Goal: Task Accomplishment & Management: Manage account settings

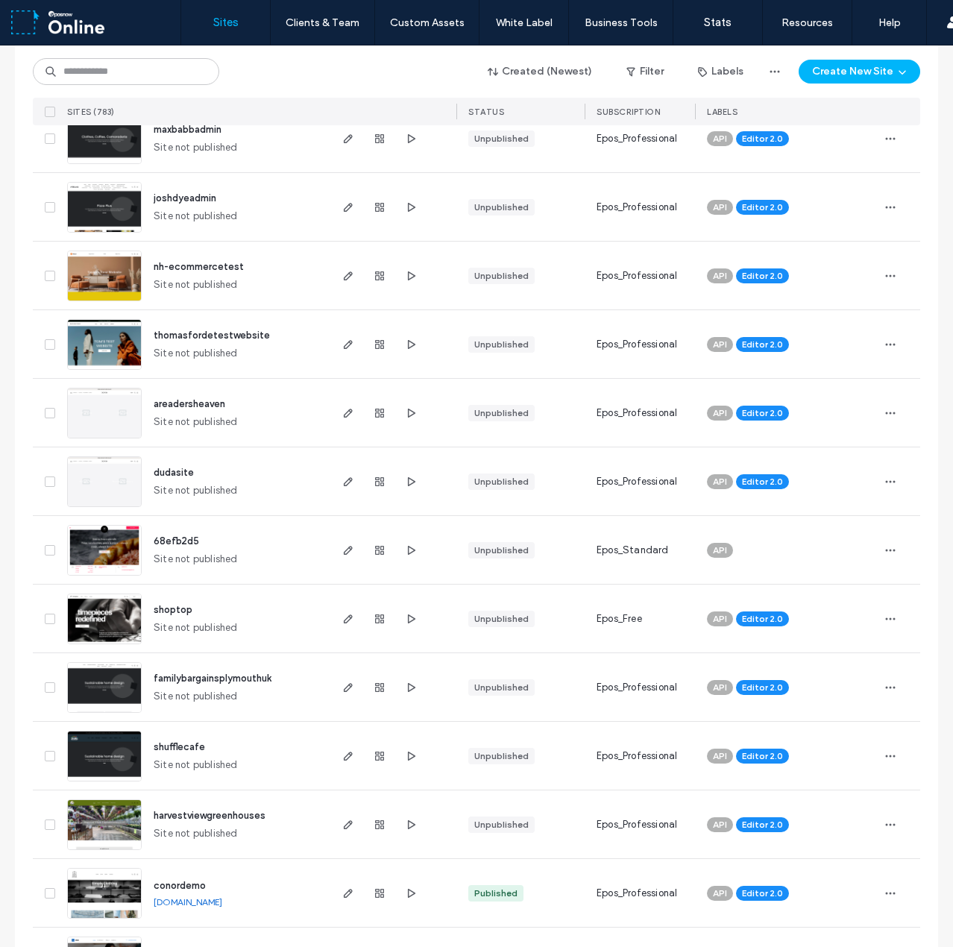
scroll to position [373, 0]
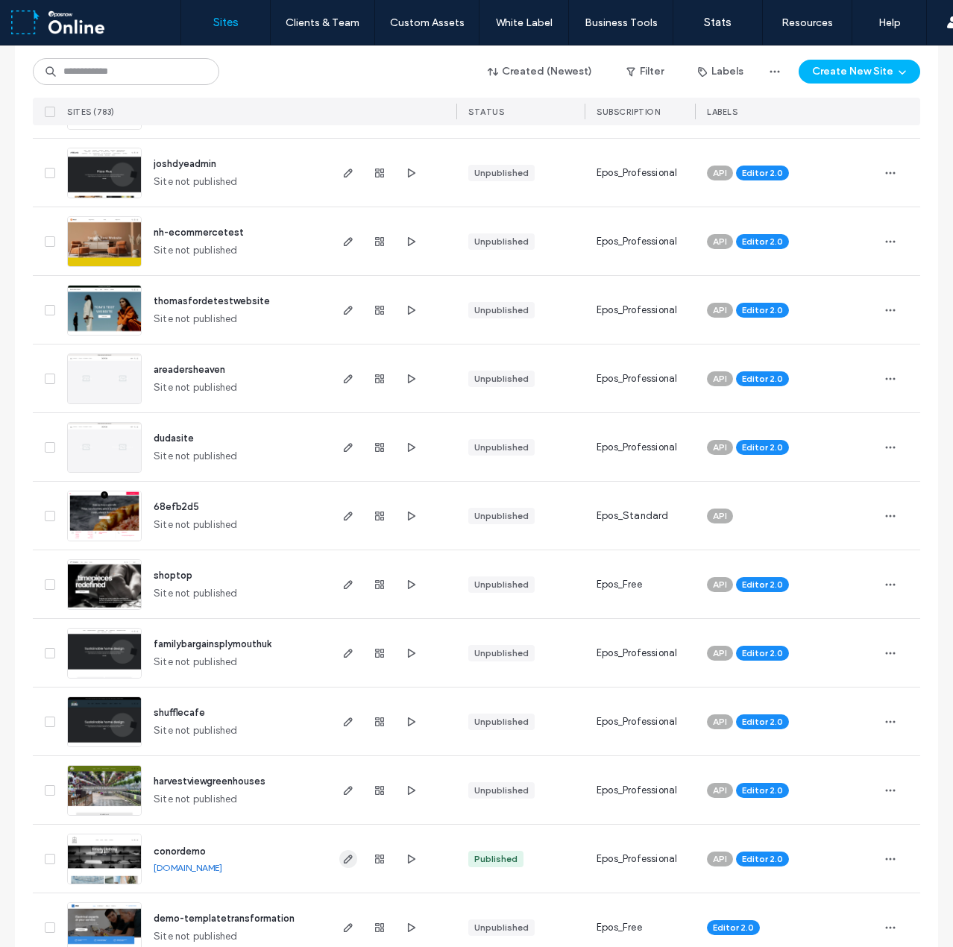
click at [343, 864] on icon "button" at bounding box center [348, 859] width 12 height 12
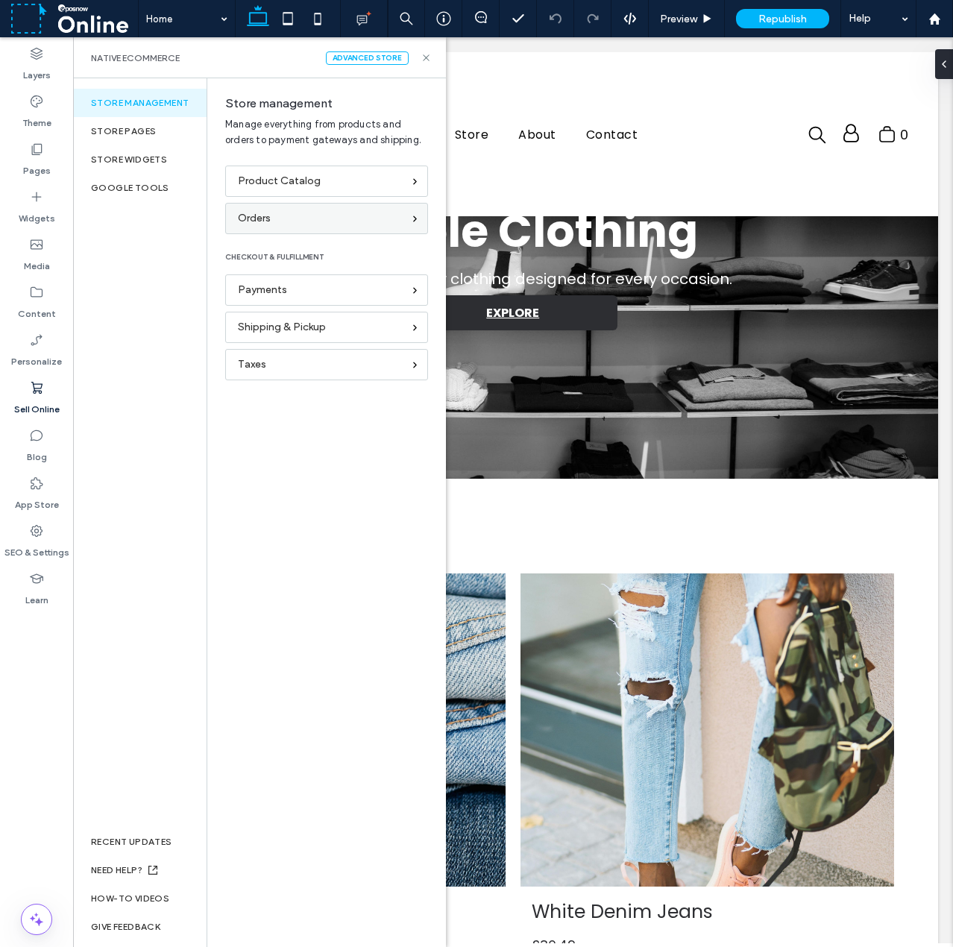
click at [318, 216] on div "Orders" at bounding box center [320, 218] width 165 height 16
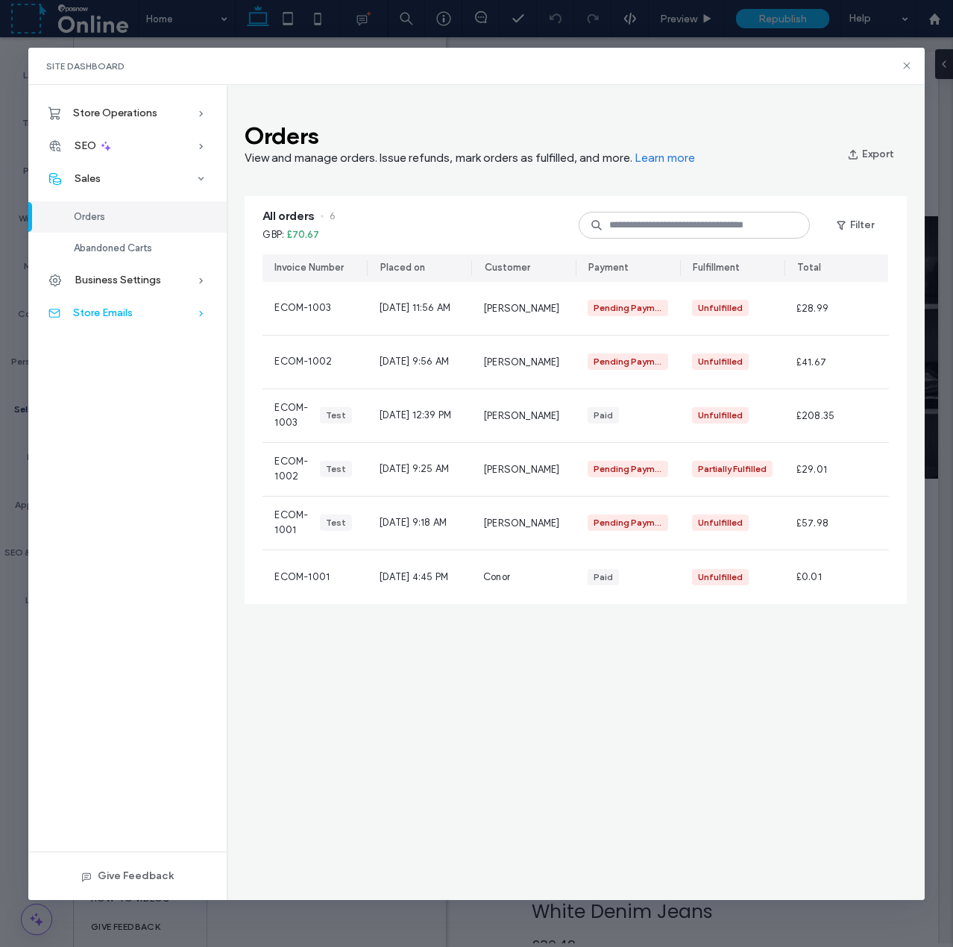
click at [139, 309] on div "Store Emails" at bounding box center [127, 313] width 198 height 33
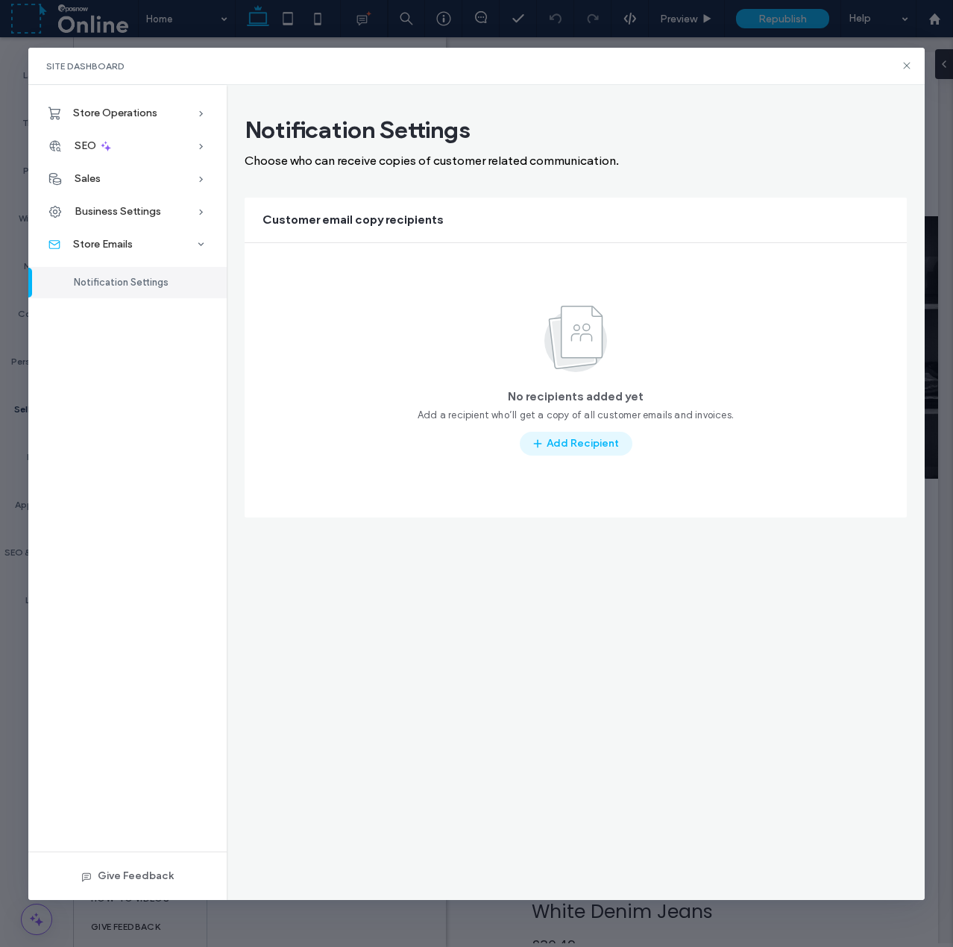
click at [561, 449] on button "Add Recipient" at bounding box center [576, 444] width 113 height 24
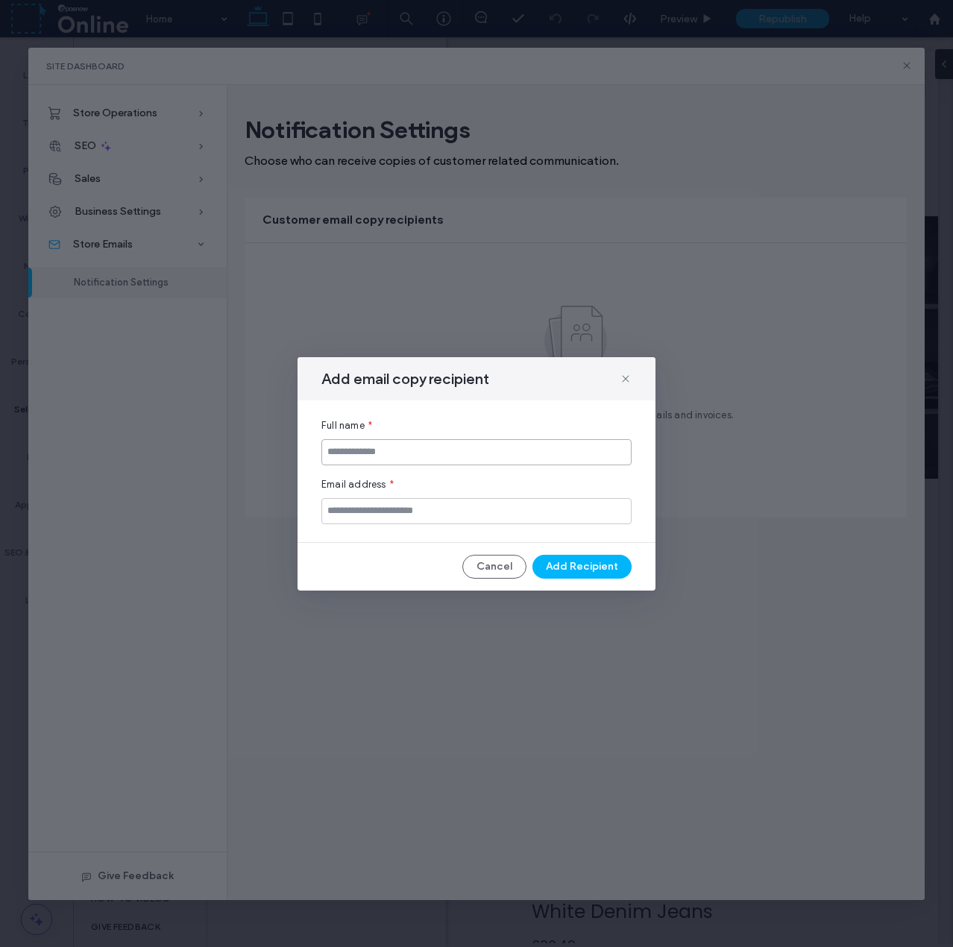
click at [464, 449] on input at bounding box center [476, 452] width 310 height 26
click at [625, 379] on use at bounding box center [625, 378] width 7 height 7
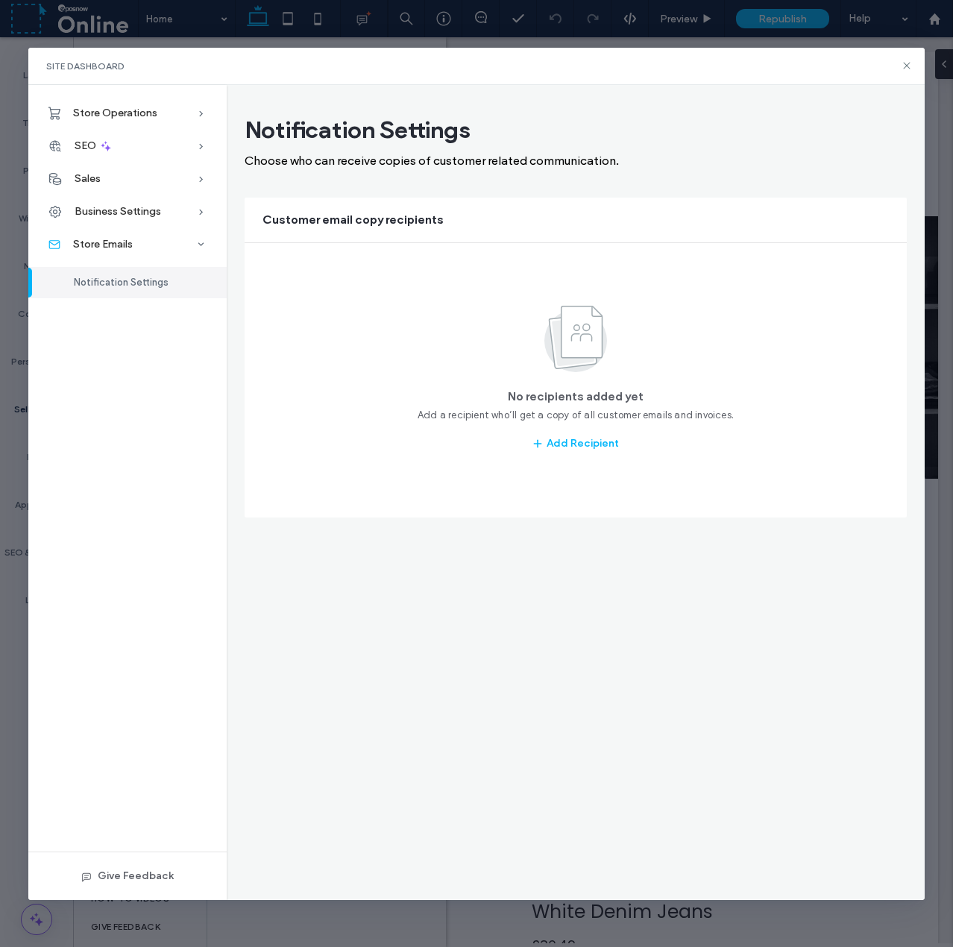
click at [619, 552] on div "Notification Settings Choose who can receive copies of customer related communi…" at bounding box center [575, 492] width 697 height 815
click at [148, 108] on span "Store Operations" at bounding box center [115, 113] width 84 height 13
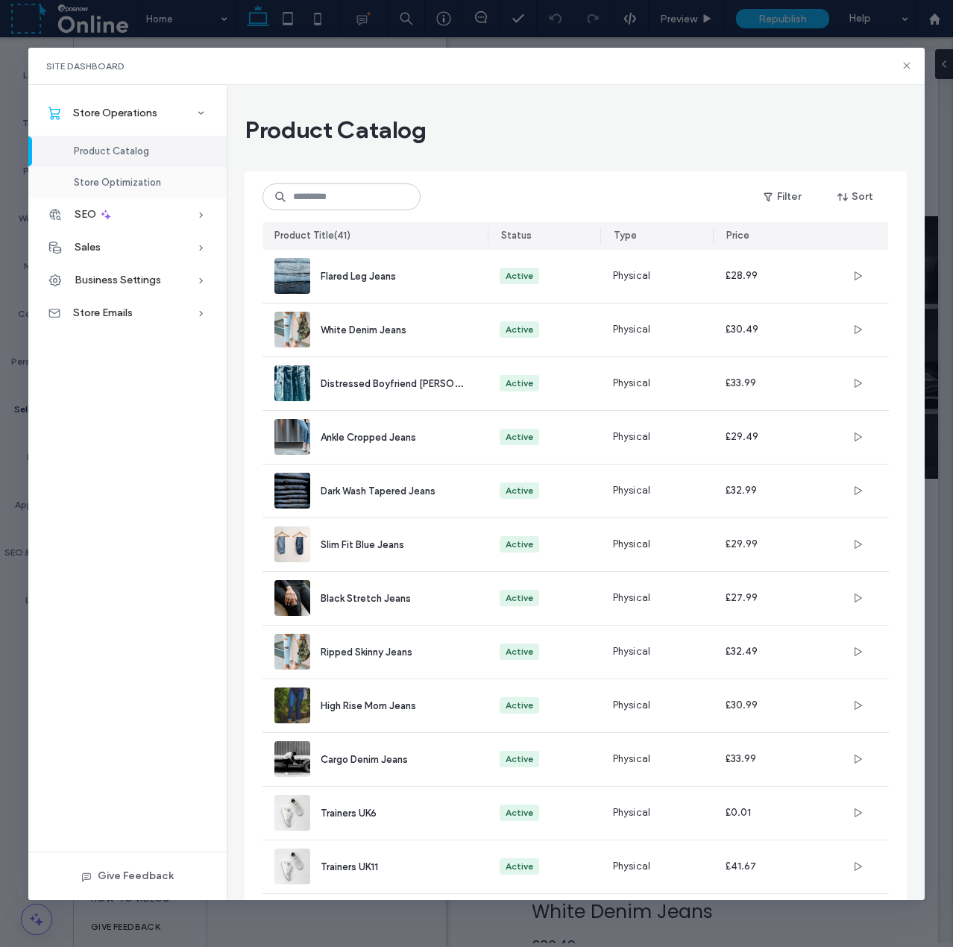
click at [143, 177] on span "Store Optimization" at bounding box center [117, 182] width 87 height 11
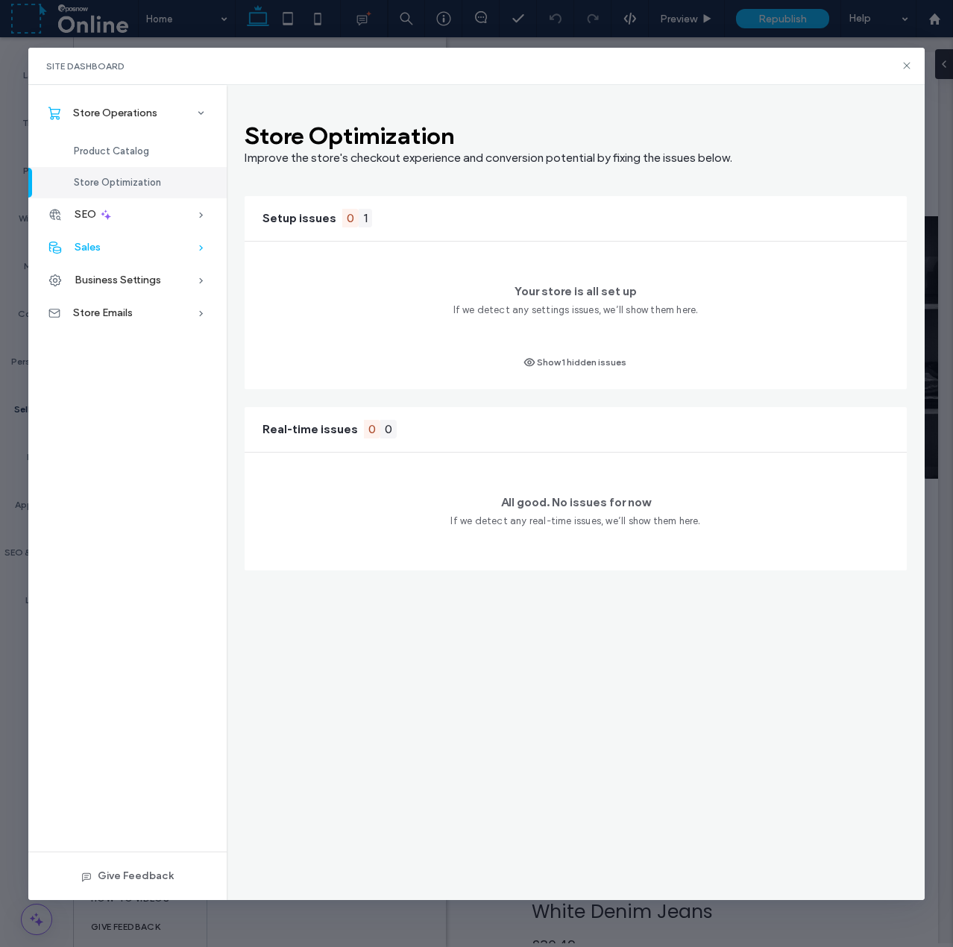
click at [130, 247] on div "Sales" at bounding box center [127, 247] width 198 height 33
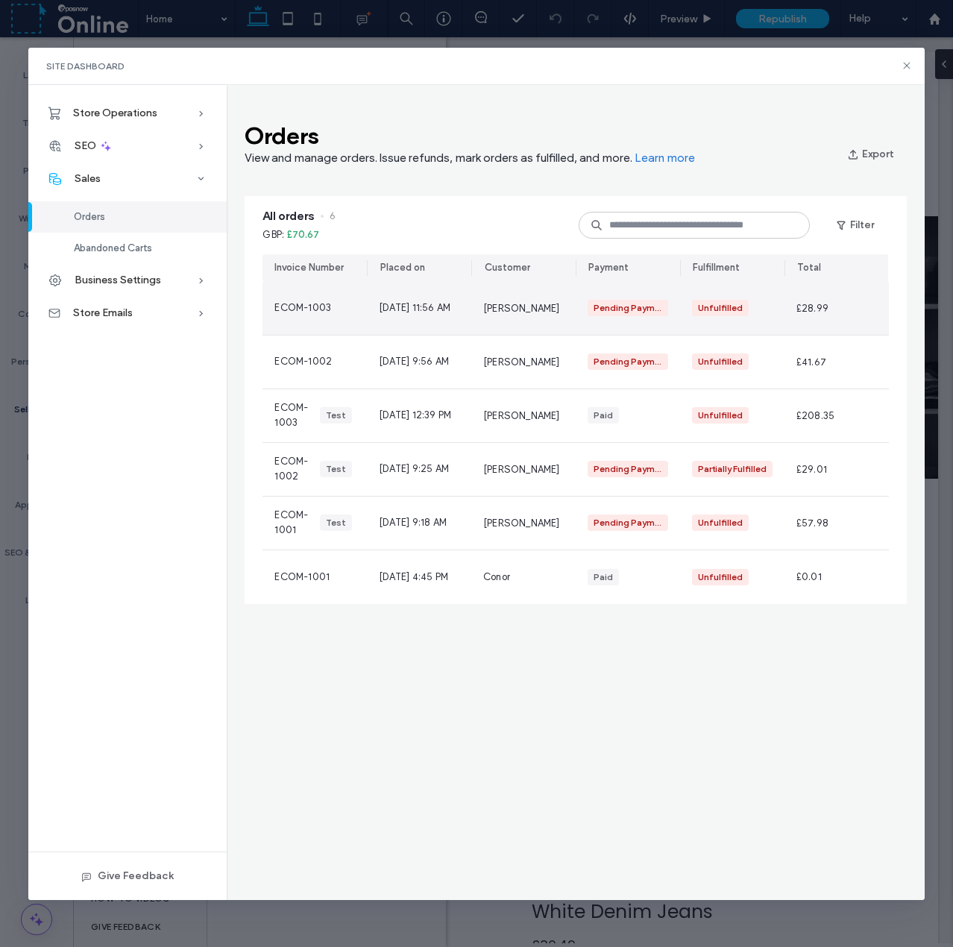
click at [559, 317] on div "Ryan Heaphy" at bounding box center [523, 308] width 104 height 53
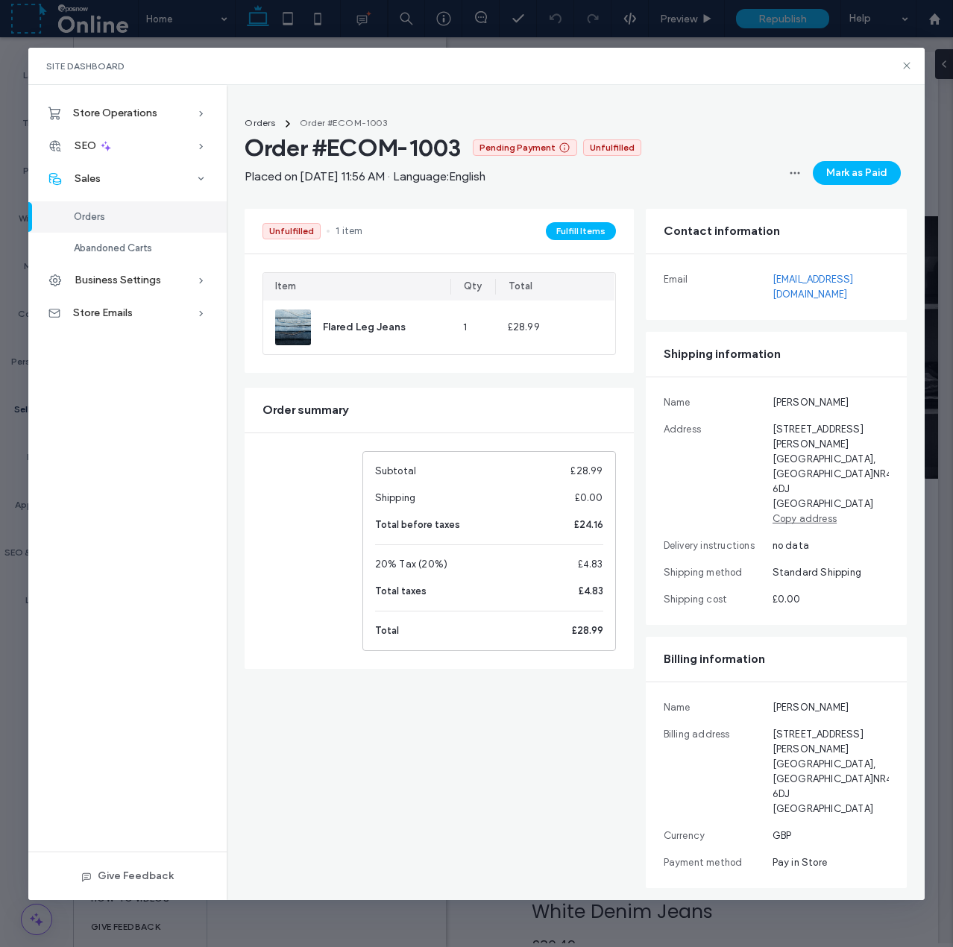
drag, startPoint x: 227, startPoint y: 470, endPoint x: 221, endPoint y: 459, distance: 12.7
click at [227, 470] on div "Orders Order #ECOM-1003 Order #ECOM-1003 Pending Payment Unfulfilled Placed on …" at bounding box center [575, 498] width 697 height 779
click at [150, 219] on div "Orders" at bounding box center [127, 216] width 198 height 31
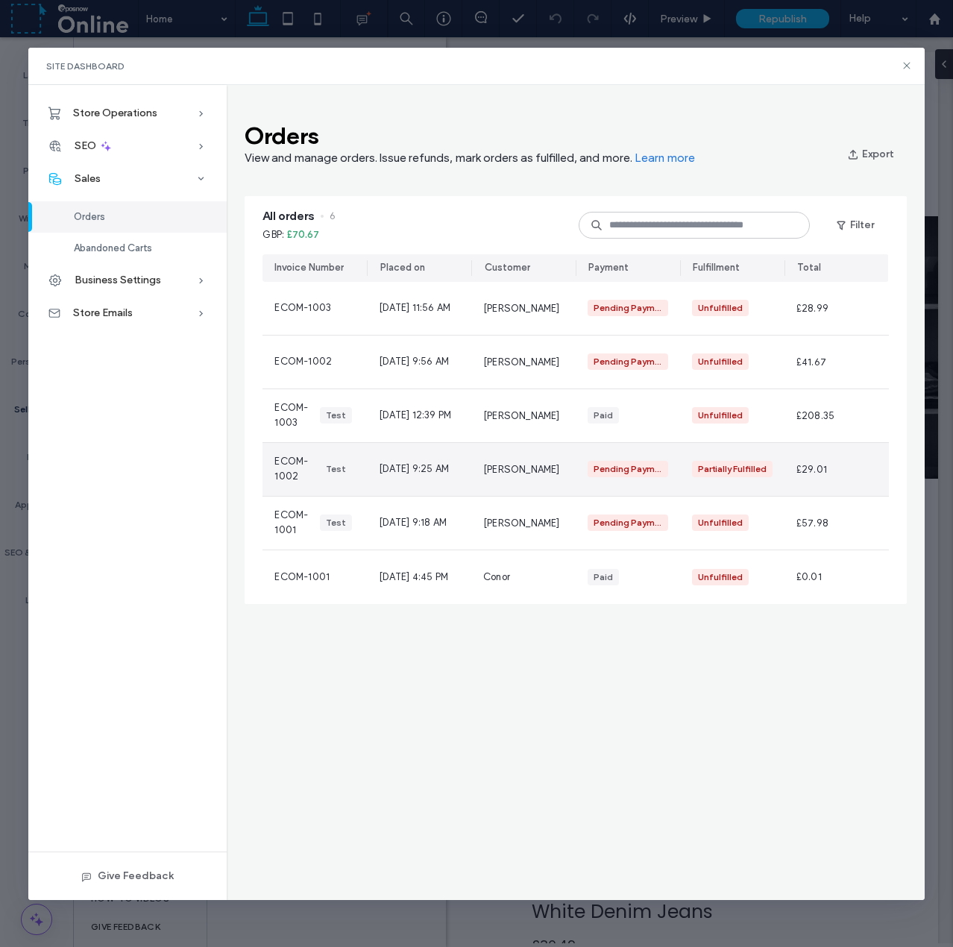
click at [461, 476] on div "Jul 28, 2025, 9:25 AM" at bounding box center [419, 469] width 104 height 53
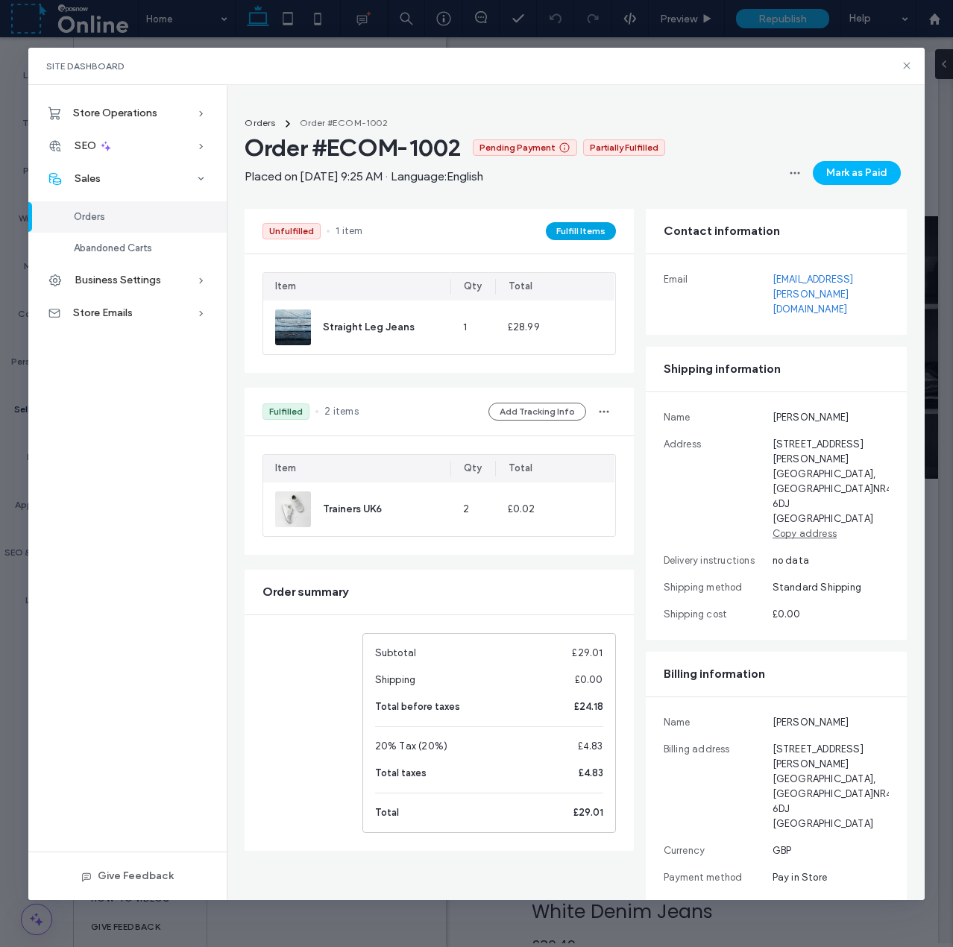
click at [584, 235] on button "Fulfill Items" at bounding box center [581, 231] width 70 height 18
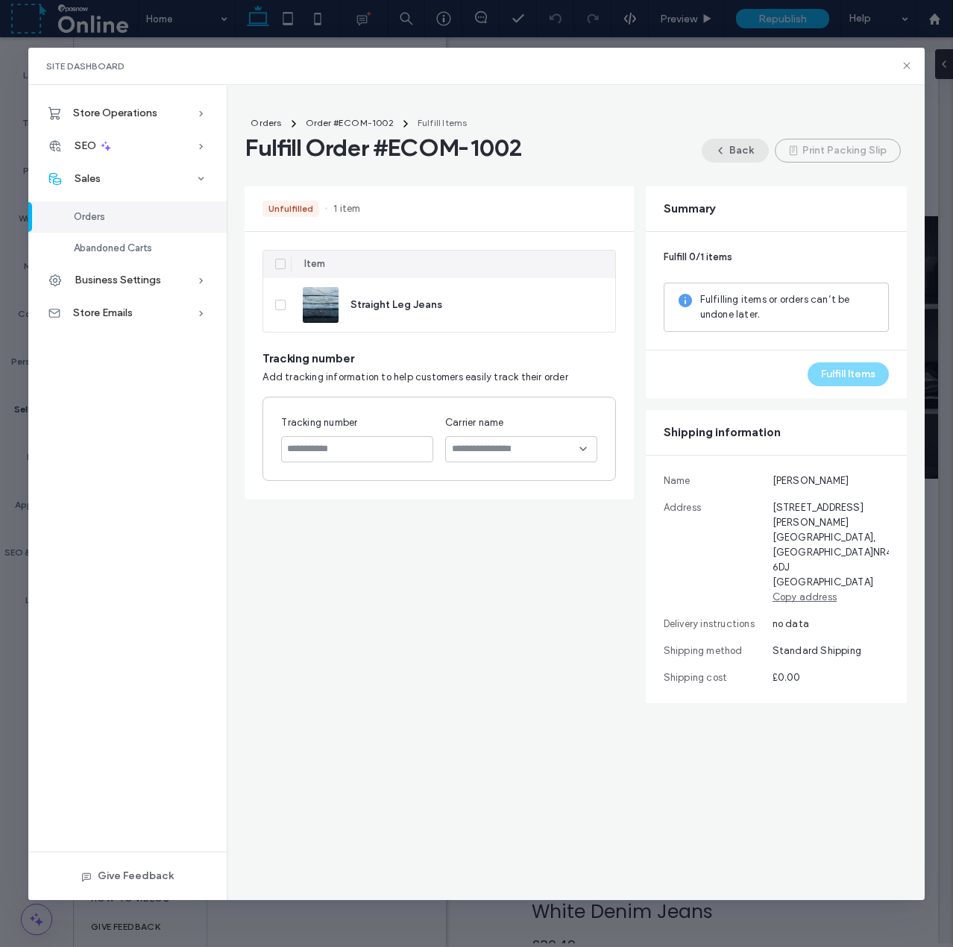
click at [735, 151] on button "Back" at bounding box center [734, 151] width 67 height 24
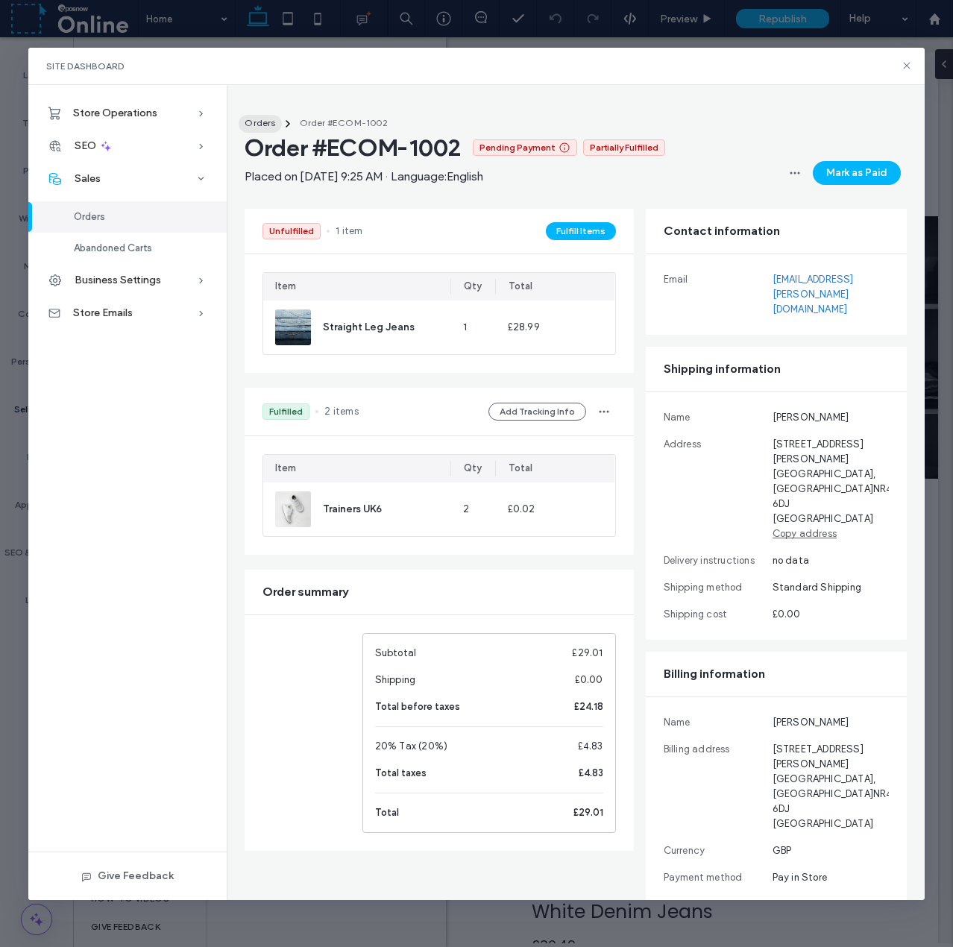
click at [265, 128] on link "Orders" at bounding box center [260, 124] width 42 height 18
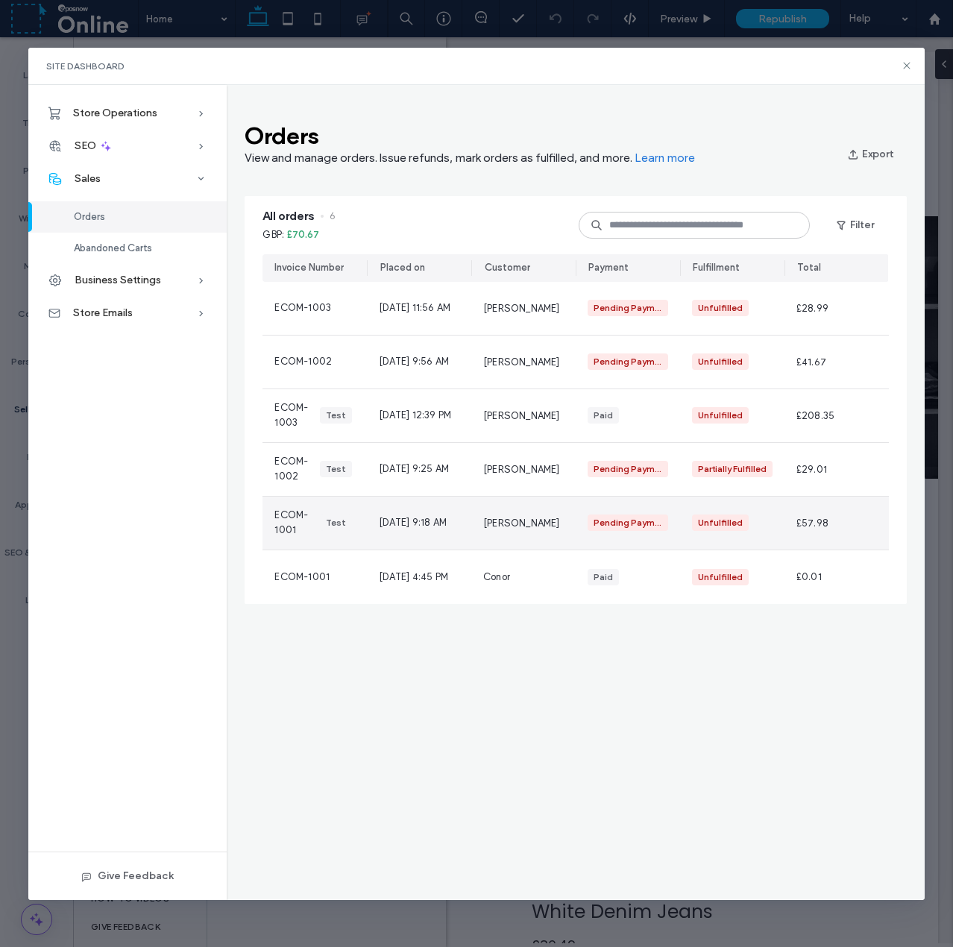
click at [464, 528] on div "Jul 16, 2025, 9:18 AM" at bounding box center [419, 522] width 104 height 53
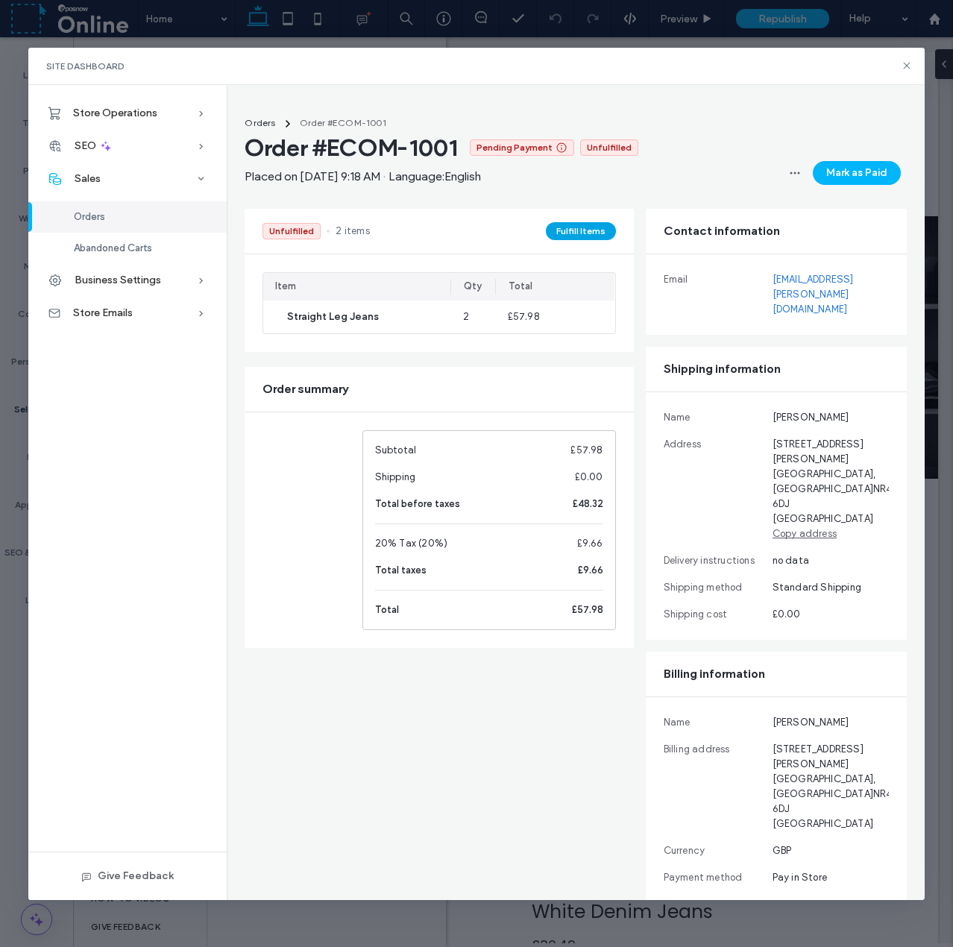
click at [563, 229] on button "Fulfill Items" at bounding box center [581, 231] width 70 height 18
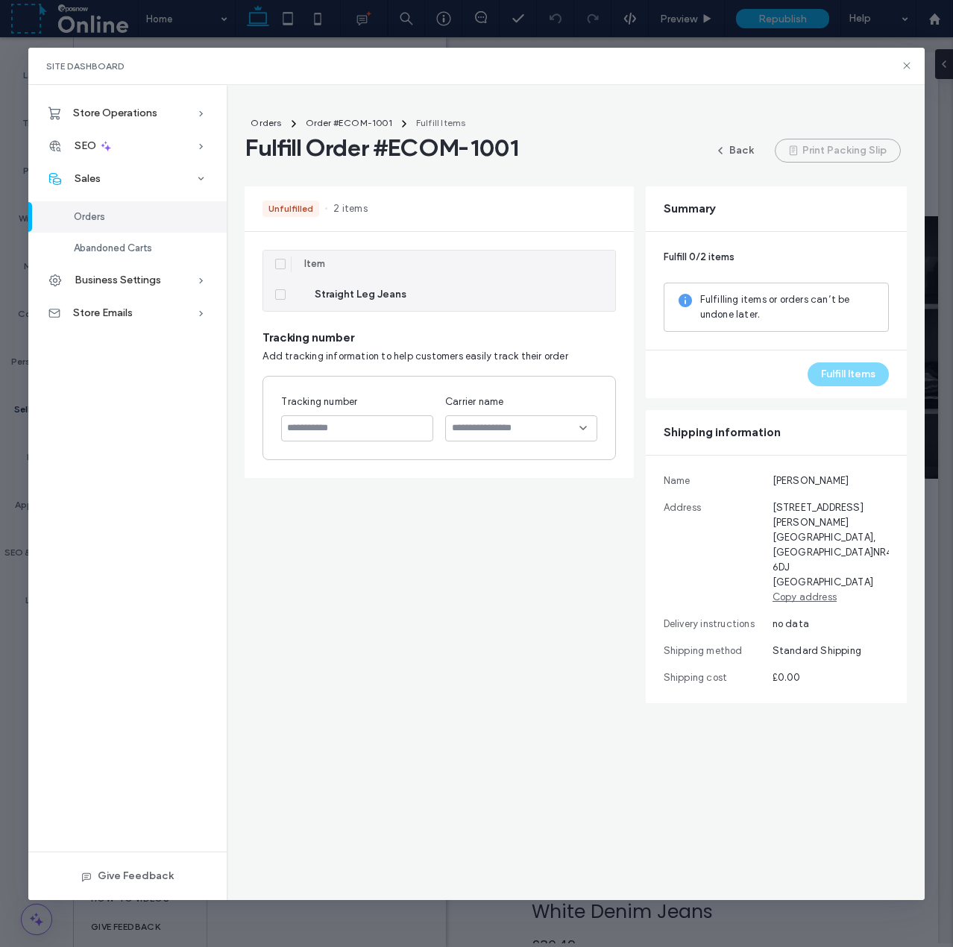
click at [279, 297] on span at bounding box center [280, 294] width 10 height 10
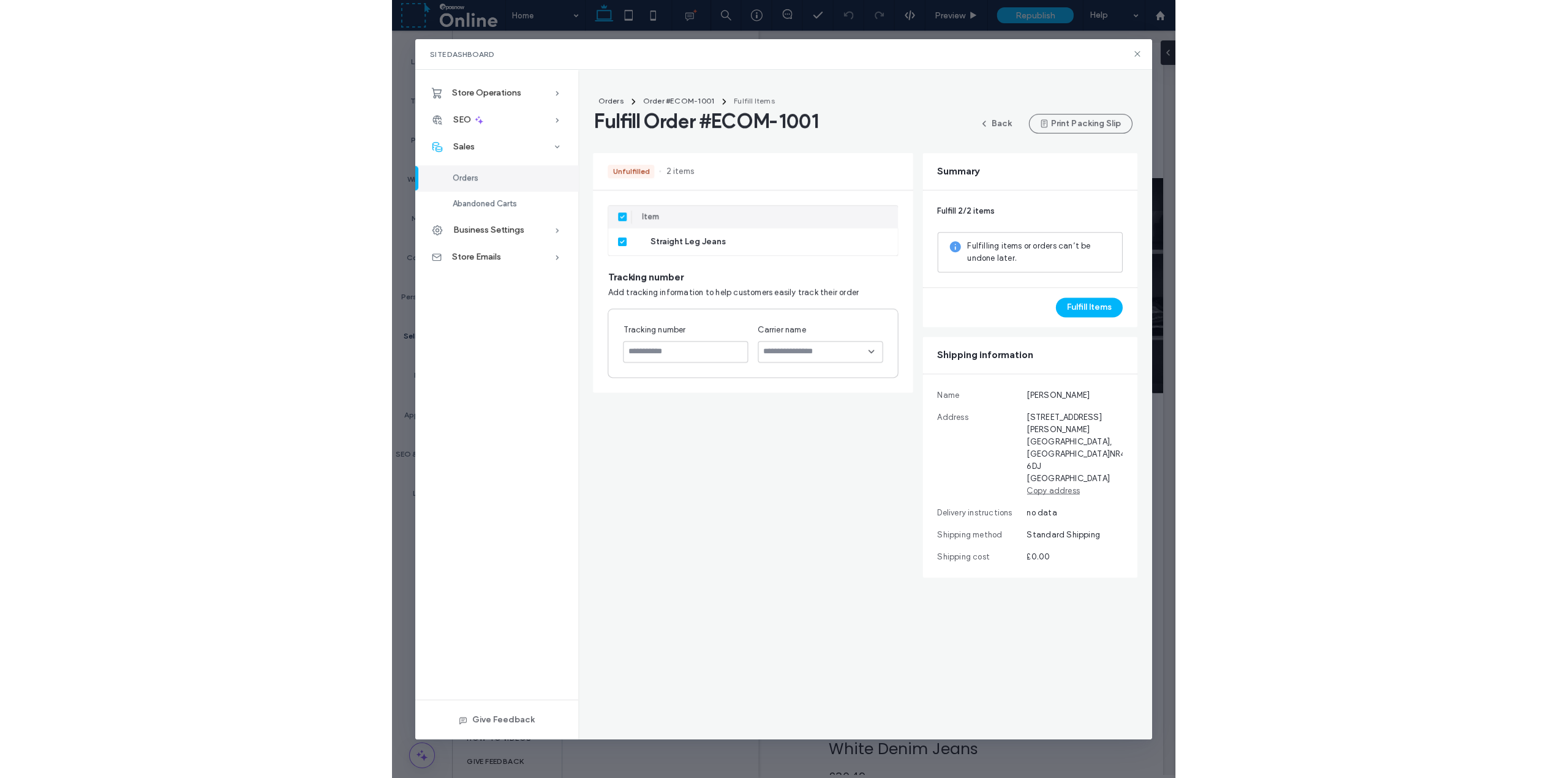
scroll to position [0, 122]
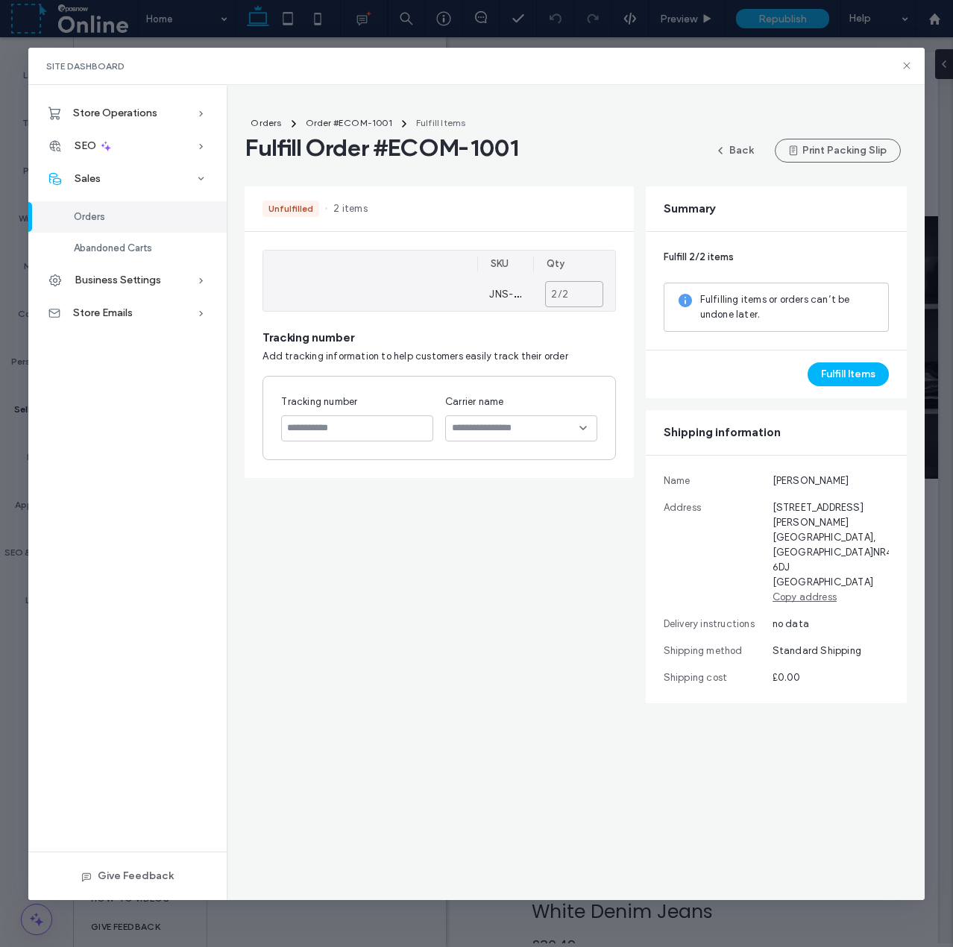
click at [558, 294] on input "*" at bounding box center [574, 294] width 58 height 26
click at [593, 301] on input "*" at bounding box center [574, 294] width 58 height 26
click at [590, 297] on input "*" at bounding box center [574, 294] width 58 height 26
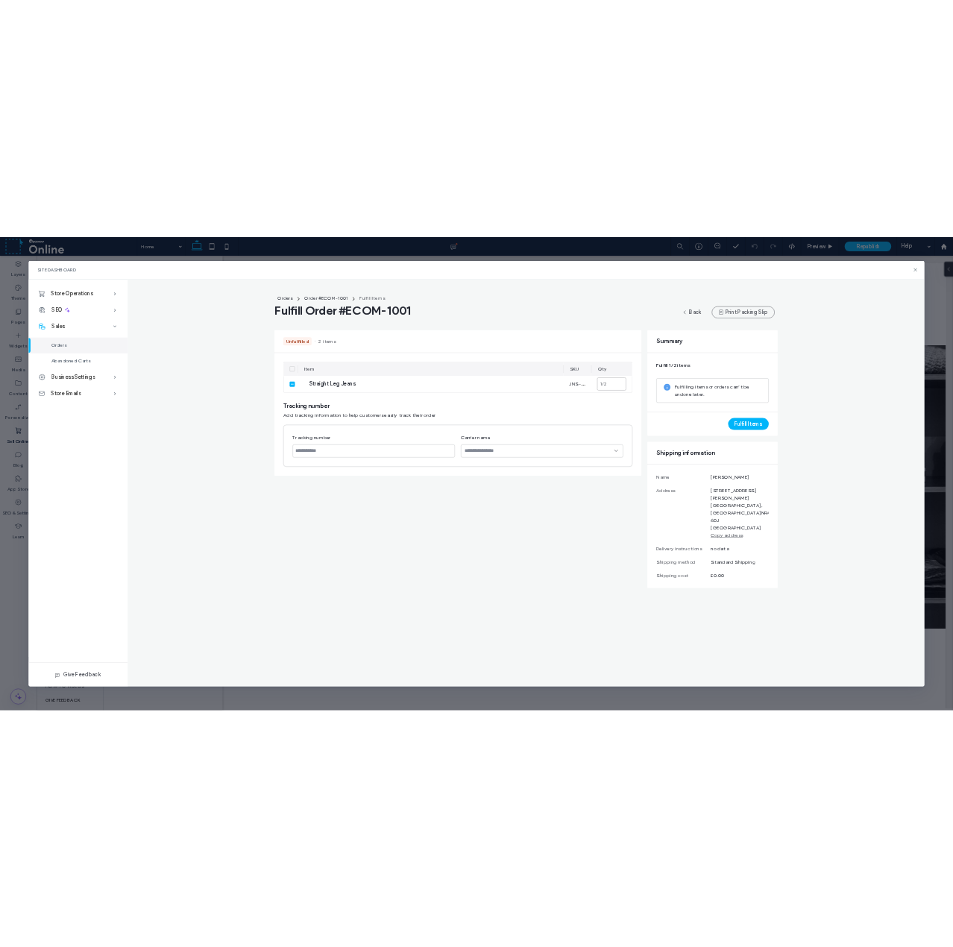
scroll to position [0, 0]
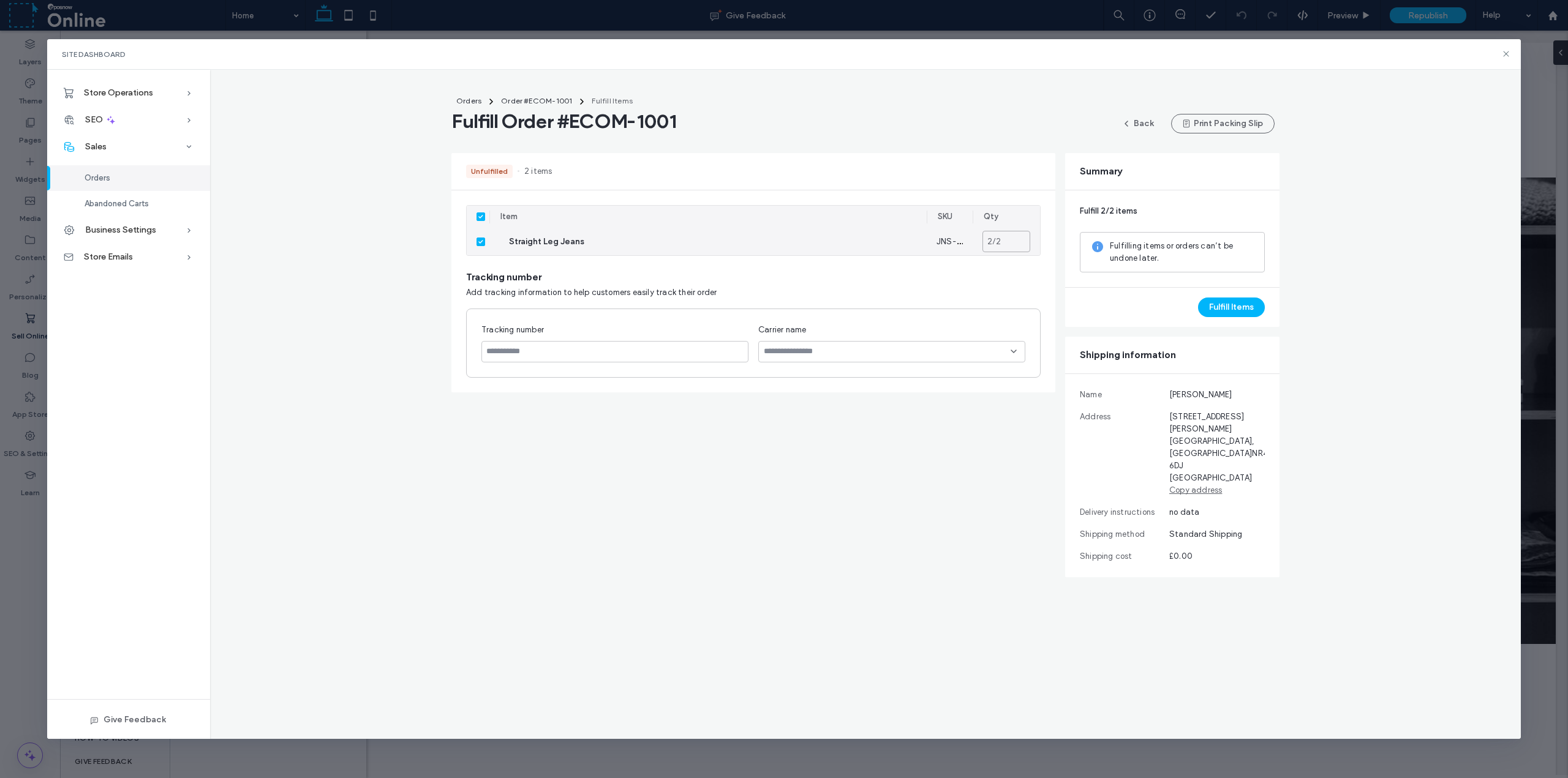
click at [782, 239] on input "*" at bounding box center [1007, 242] width 48 height 21
click at [782, 280] on div "Tracking number Add tracking information to help customers easily track their o…" at bounding box center [753, 284] width 574 height 28
click at [478, 242] on icon at bounding box center [481, 242] width 5 height 3
click at [480, 241] on icon at bounding box center [481, 242] width 5 height 3
type input "*"
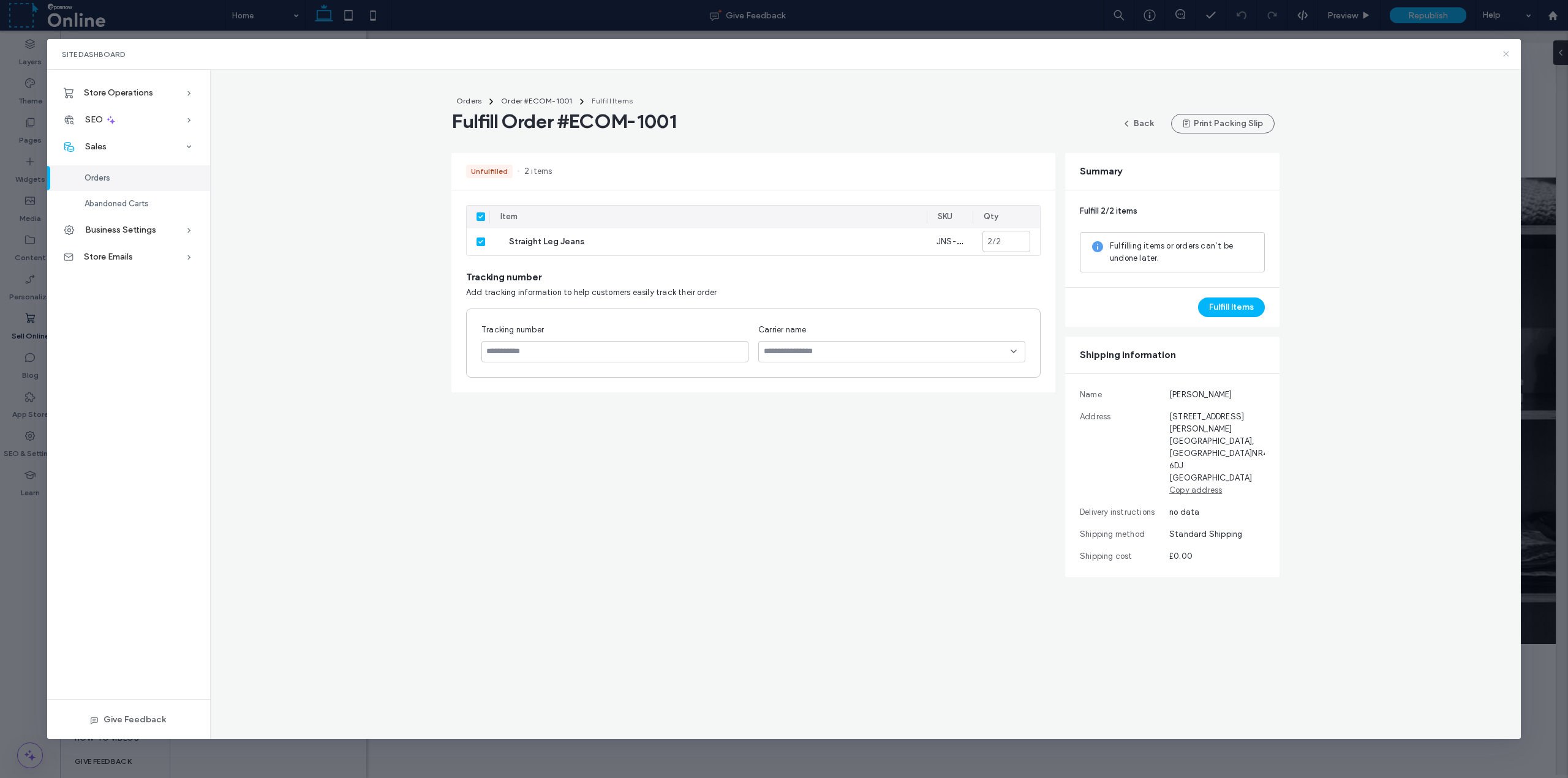
drag, startPoint x: 1507, startPoint y: 50, endPoint x: 1443, endPoint y: 2, distance: 80.0
click at [782, 50] on icon at bounding box center [1506, 54] width 10 height 10
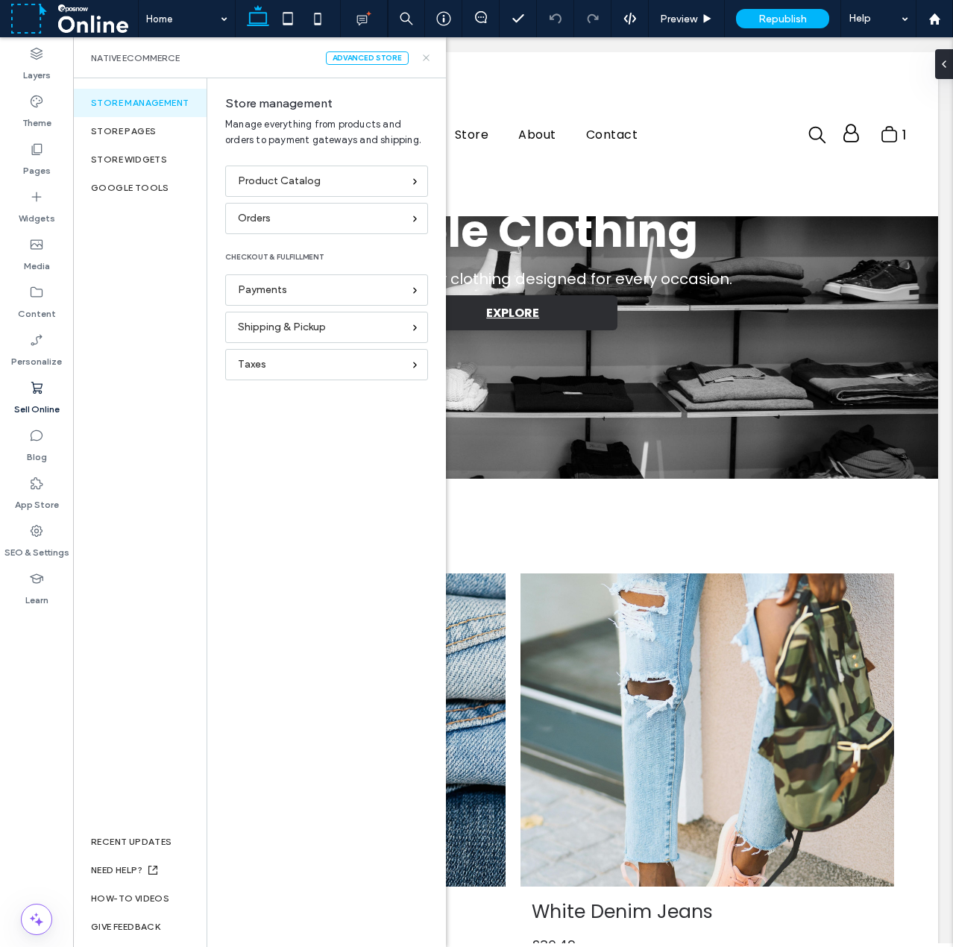
drag, startPoint x: 426, startPoint y: 56, endPoint x: 353, endPoint y: 19, distance: 81.7
click at [426, 56] on icon at bounding box center [425, 57] width 11 height 11
